Goal: Task Accomplishment & Management: Use online tool/utility

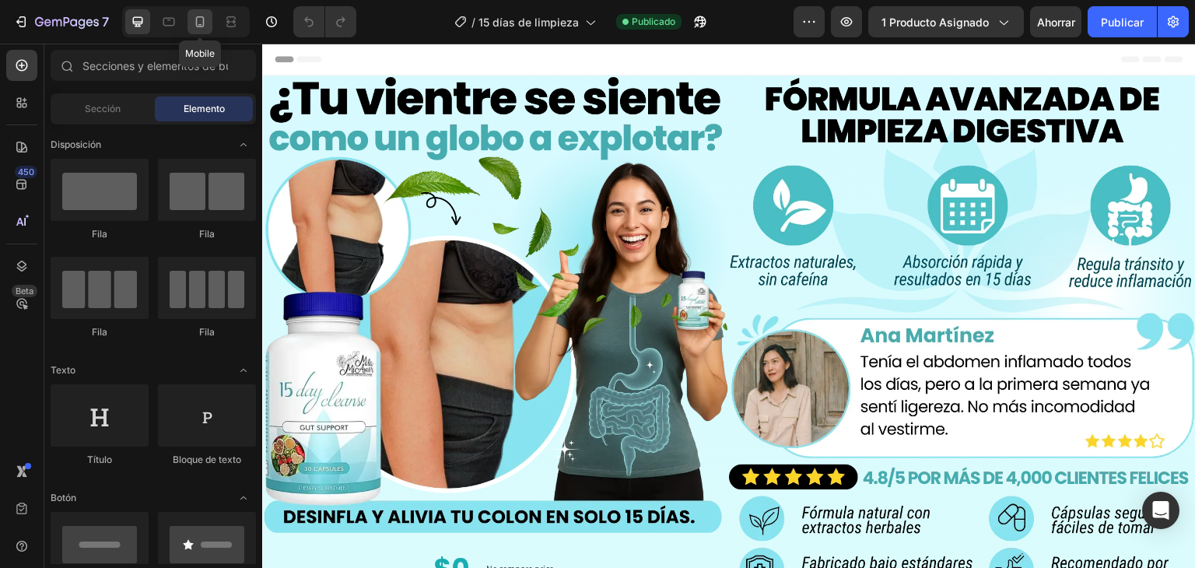
click at [208, 30] on div at bounding box center [199, 21] width 25 height 25
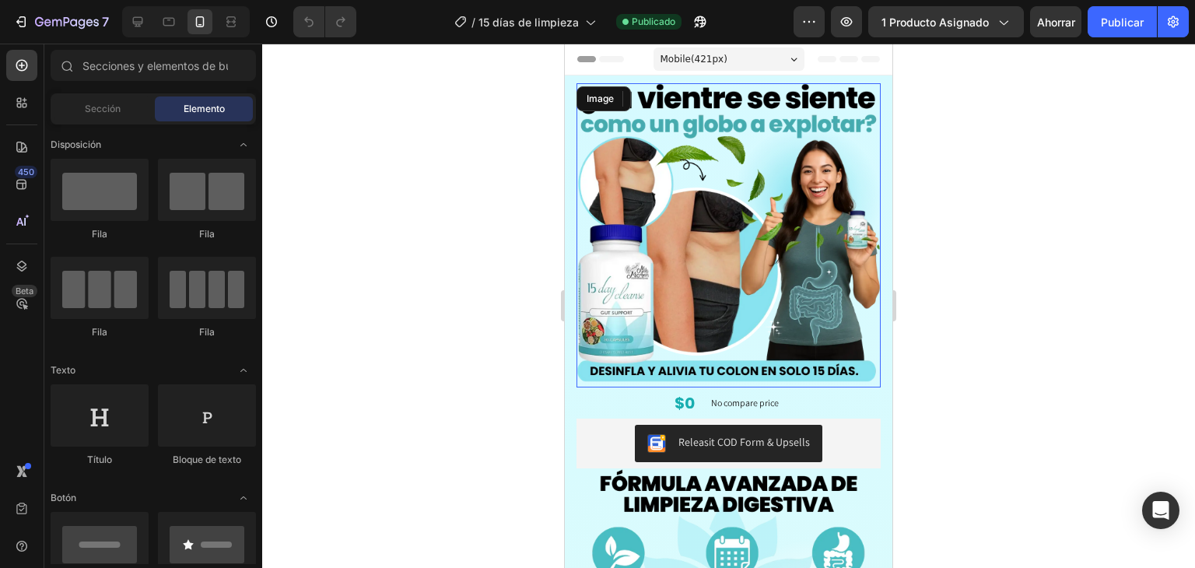
click at [651, 175] on img at bounding box center [728, 235] width 304 height 304
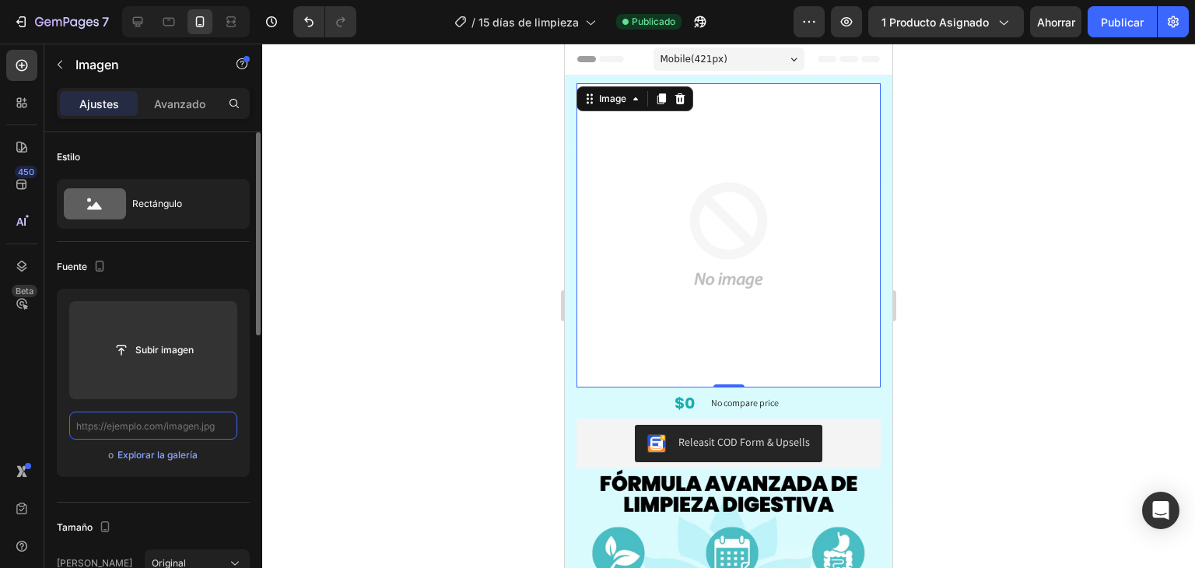
paste input "[URL][DOMAIN_NAME]"
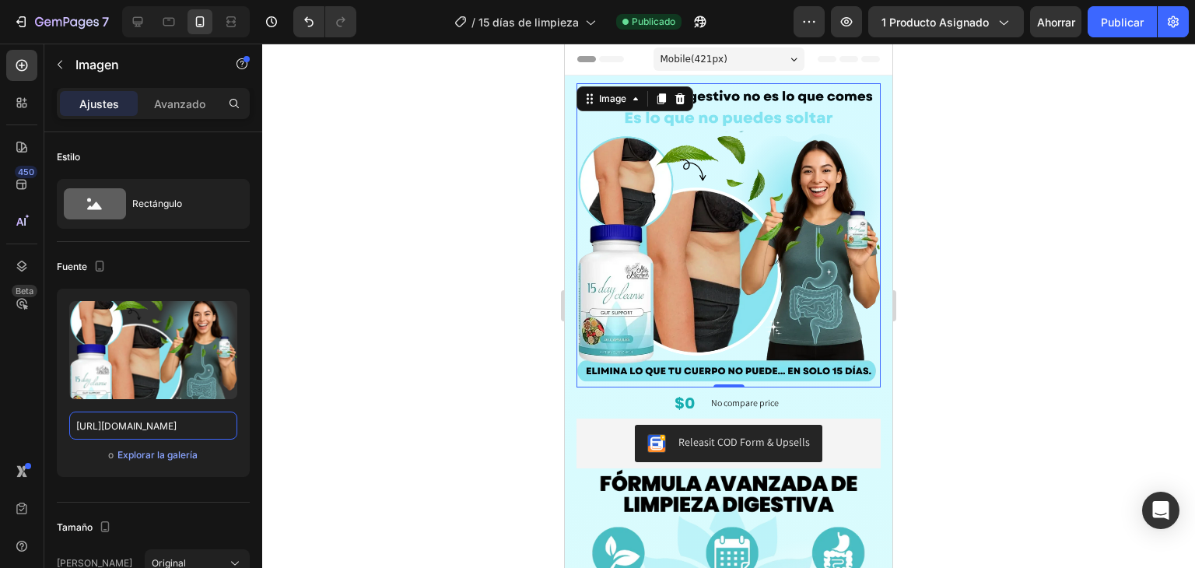
type input "[URL][DOMAIN_NAME]"
click at [369, 261] on div at bounding box center [728, 306] width 933 height 524
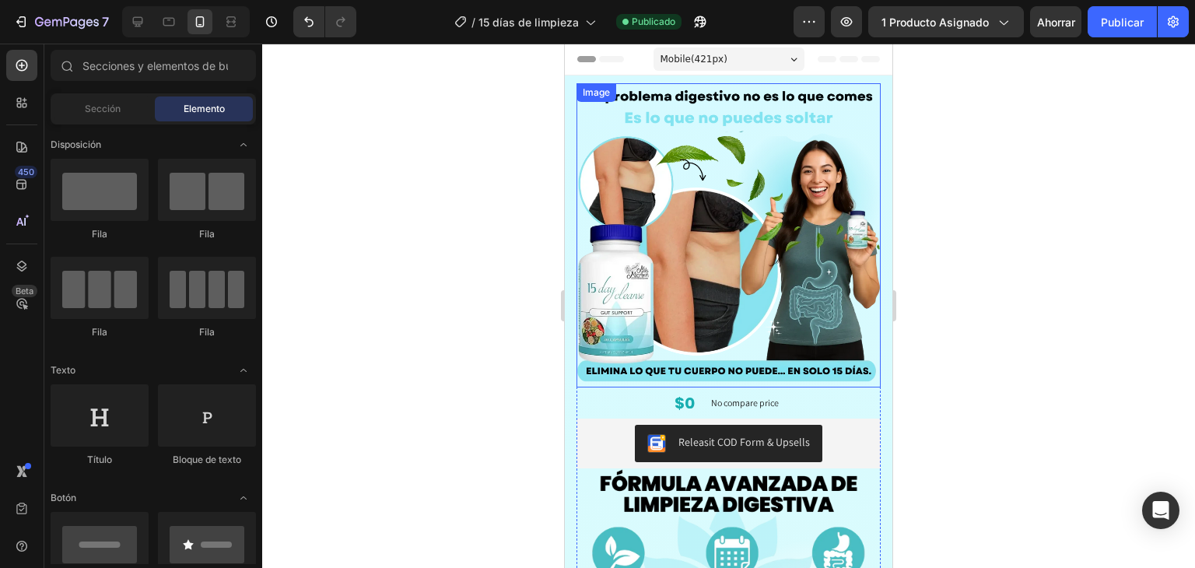
click at [611, 220] on img at bounding box center [728, 235] width 304 height 304
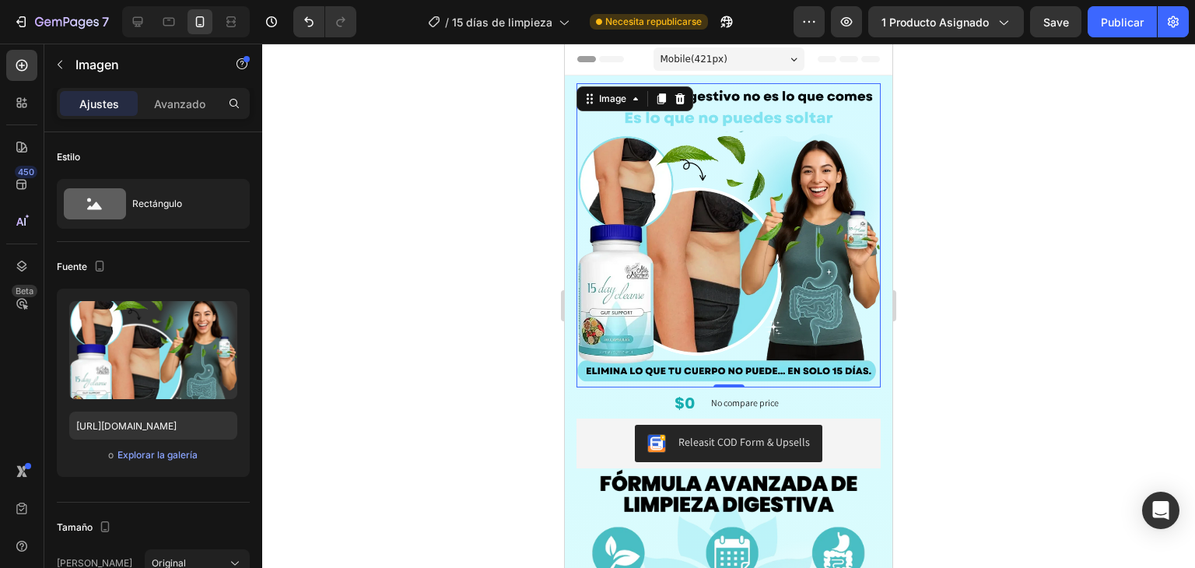
click at [934, 224] on div at bounding box center [728, 306] width 933 height 524
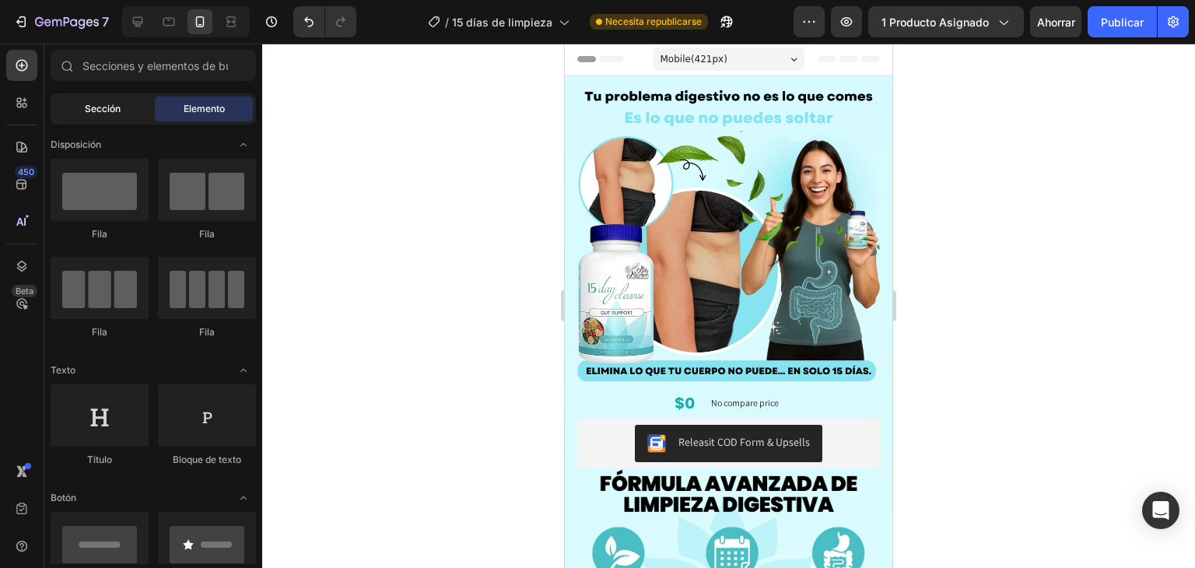
click at [90, 117] on div "Sección" at bounding box center [103, 108] width 98 height 25
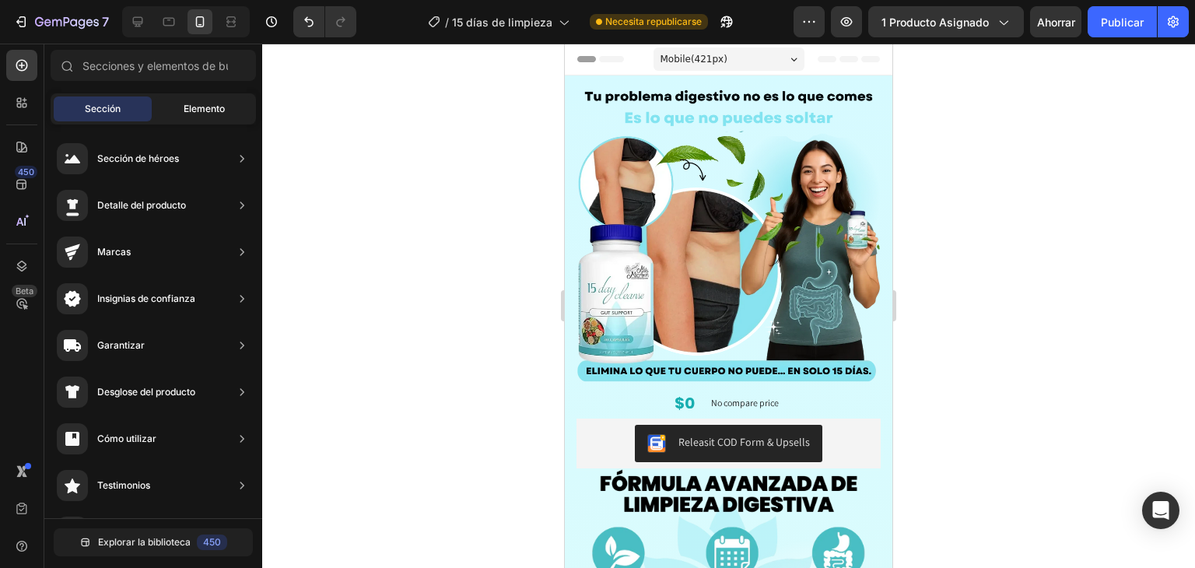
click at [198, 106] on font "Elemento" at bounding box center [204, 109] width 41 height 12
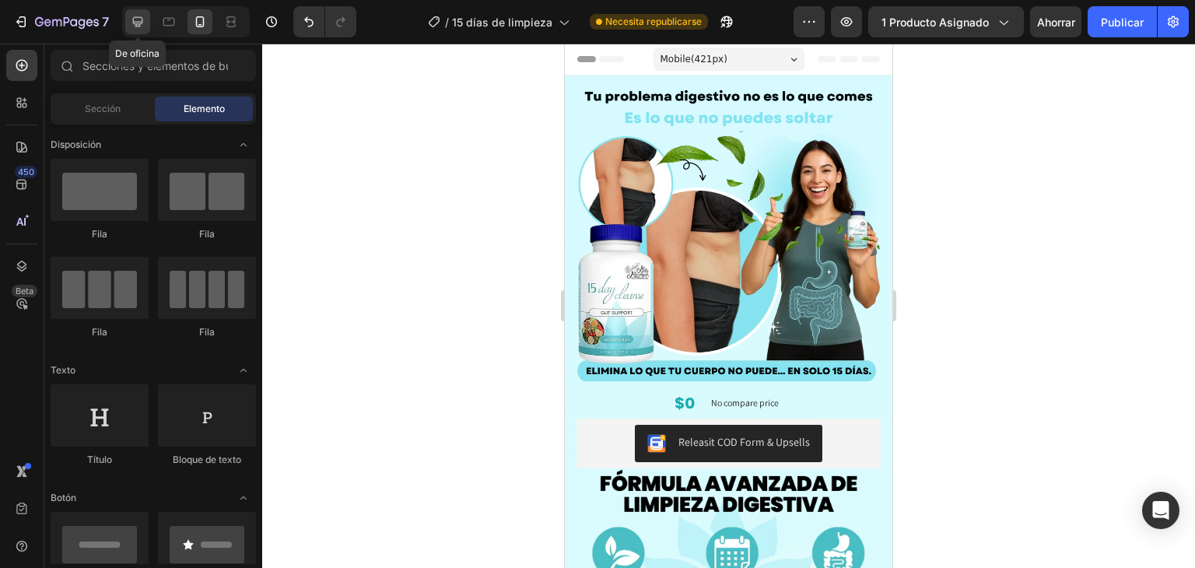
click at [142, 18] on icon at bounding box center [138, 22] width 16 height 16
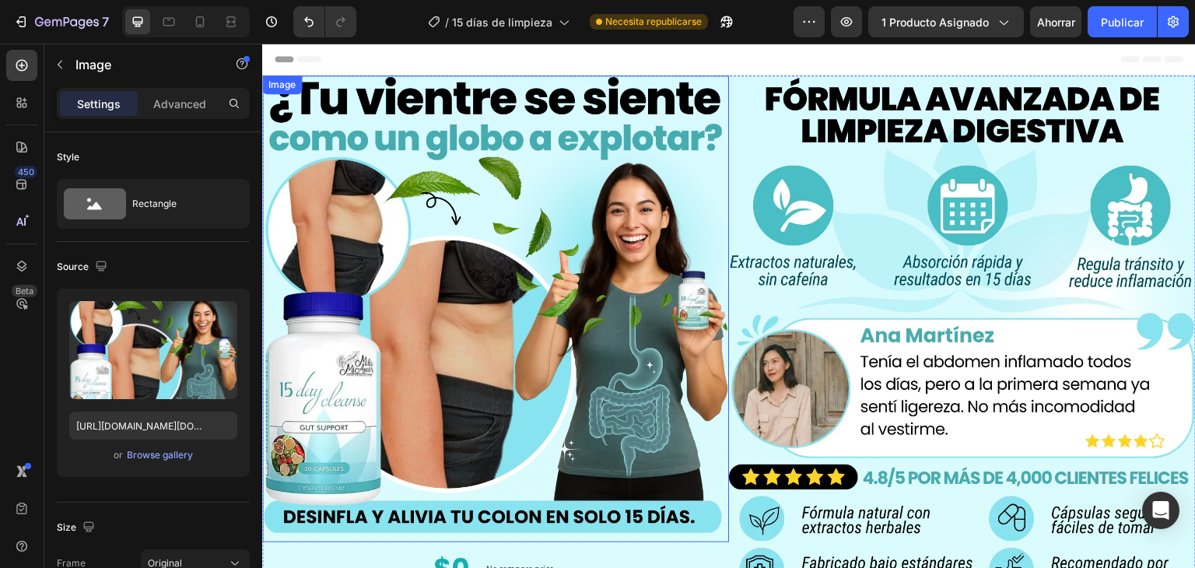
click at [463, 292] on img at bounding box center [495, 308] width 467 height 467
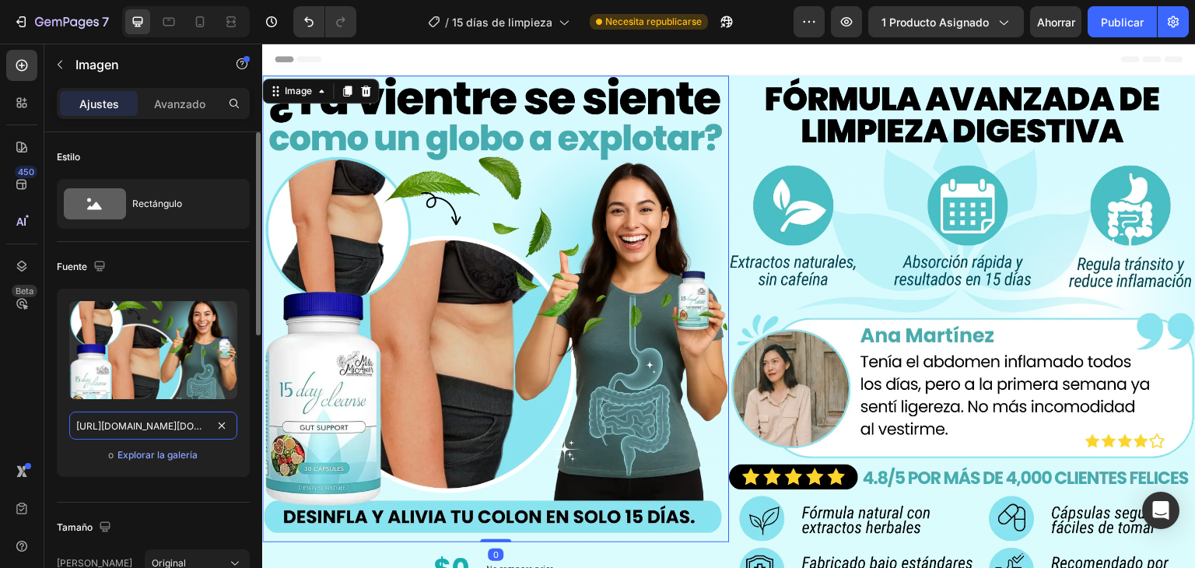
click at [139, 433] on input "[URL][DOMAIN_NAME][DOMAIN_NAME]" at bounding box center [153, 425] width 168 height 28
paste input "PORTADA.webp?v=1756249105"
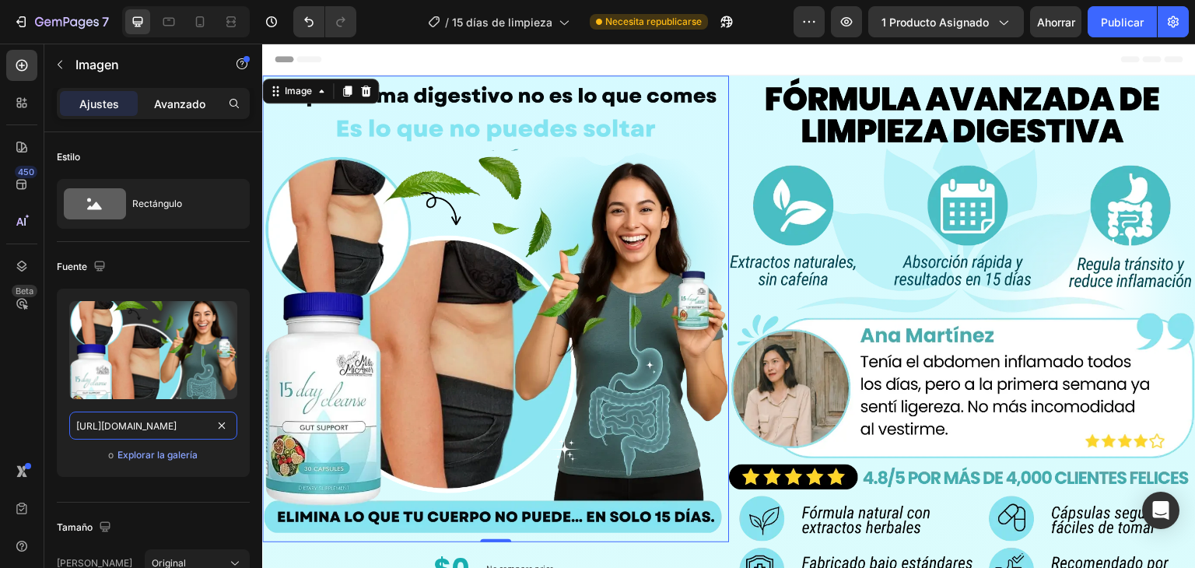
type input "[URL][DOMAIN_NAME]"
click at [180, 104] on font "Avanzado" at bounding box center [179, 103] width 51 height 13
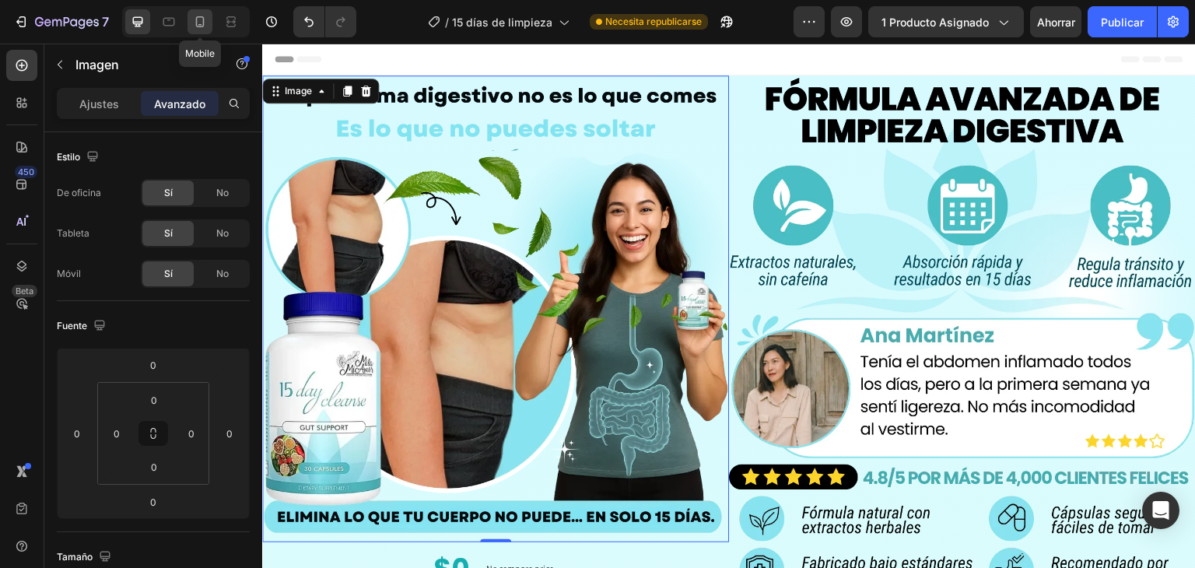
click at [193, 22] on icon at bounding box center [200, 22] width 16 height 16
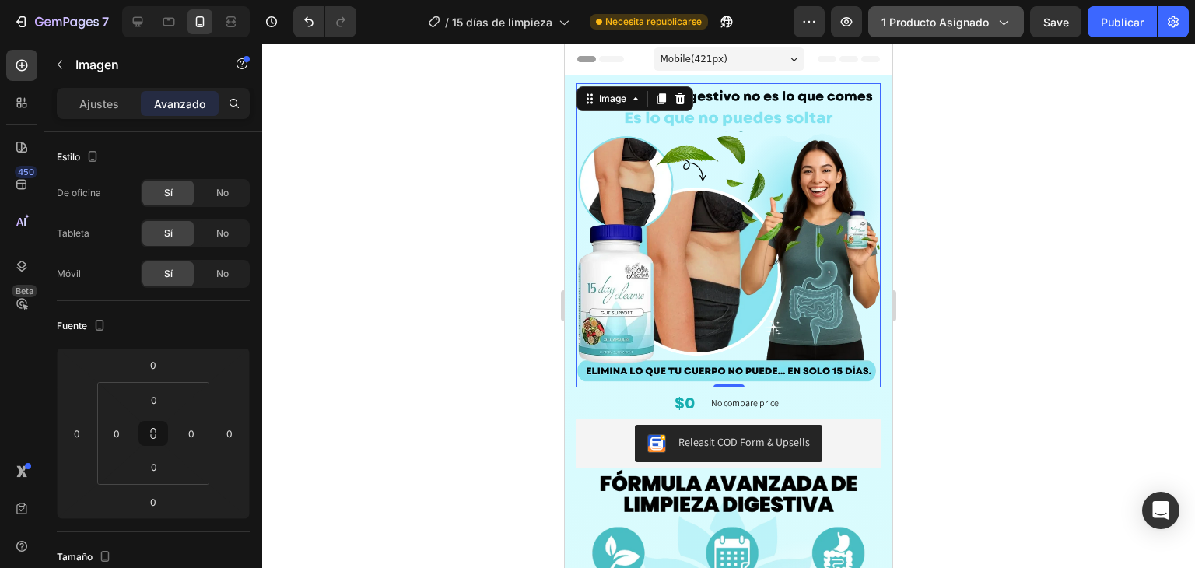
click at [977, 19] on font "1 producto asignado" at bounding box center [934, 22] width 107 height 13
click at [1105, 31] on button "Publicar" at bounding box center [1121, 21] width 69 height 31
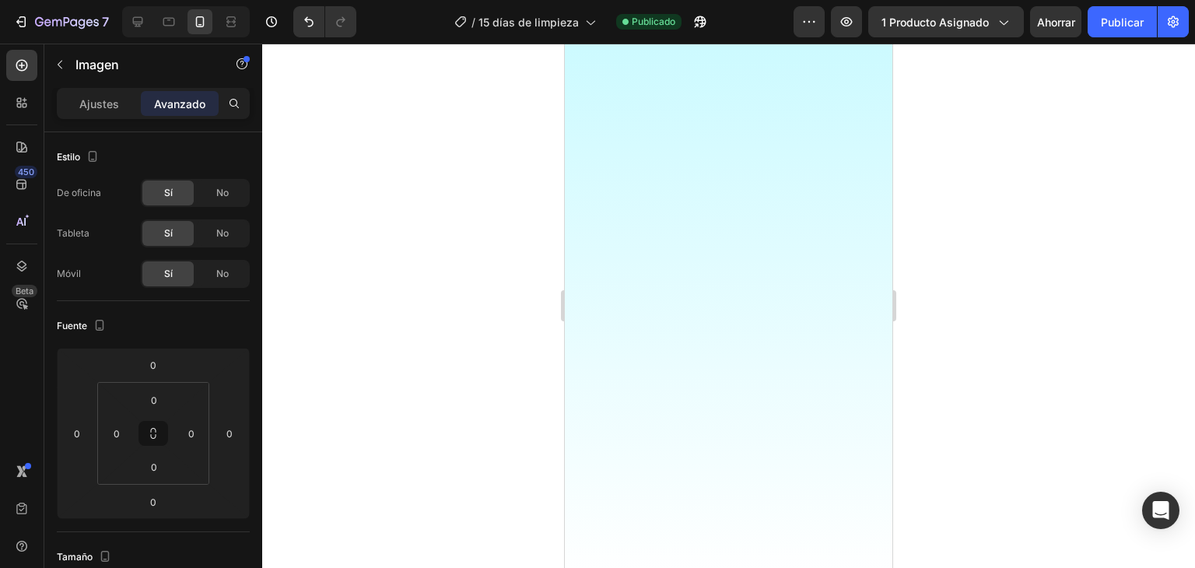
scroll to position [2256, 0]
